Goal: Information Seeking & Learning: Learn about a topic

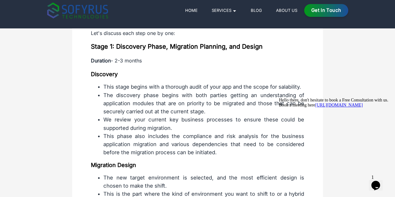
scroll to position [674, 0]
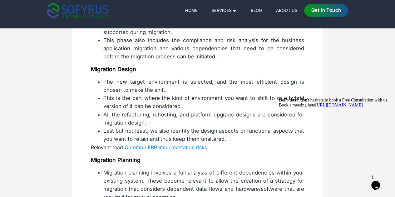
click at [149, 144] on link "Common ERP implementation risks" at bounding box center [166, 147] width 82 height 6
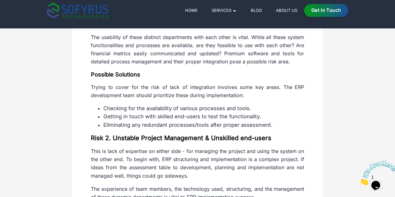
scroll to position [391, 0]
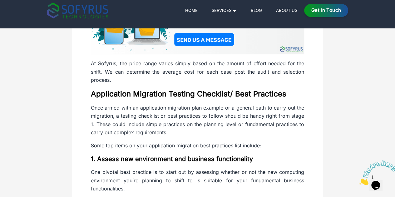
scroll to position [1576, 0]
